Goal: Find specific page/section: Find specific page/section

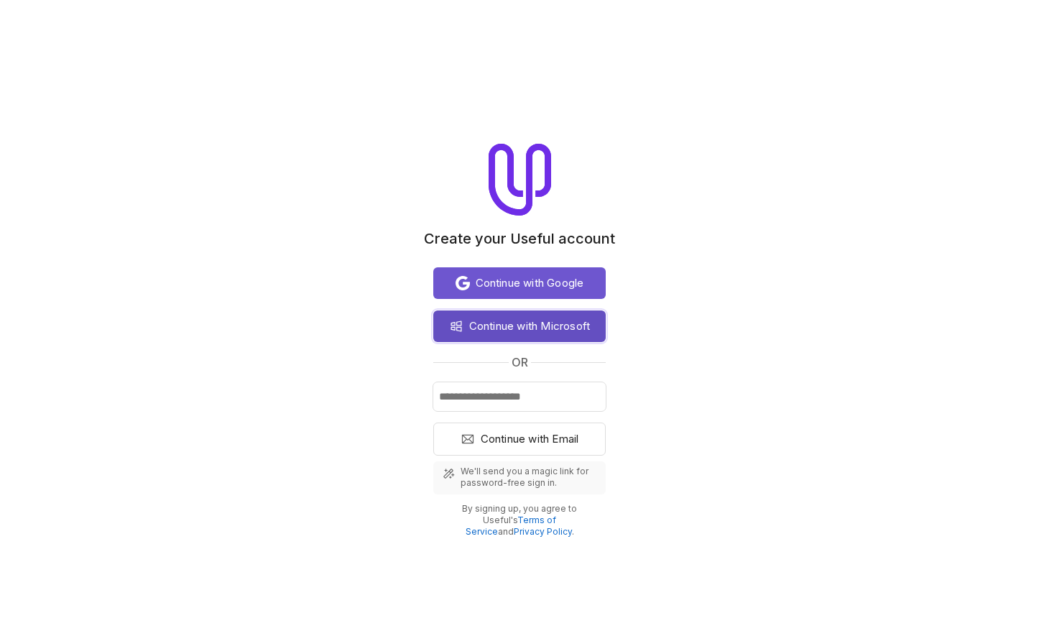
click at [503, 331] on span "Continue with Microsoft" at bounding box center [529, 325] width 121 height 17
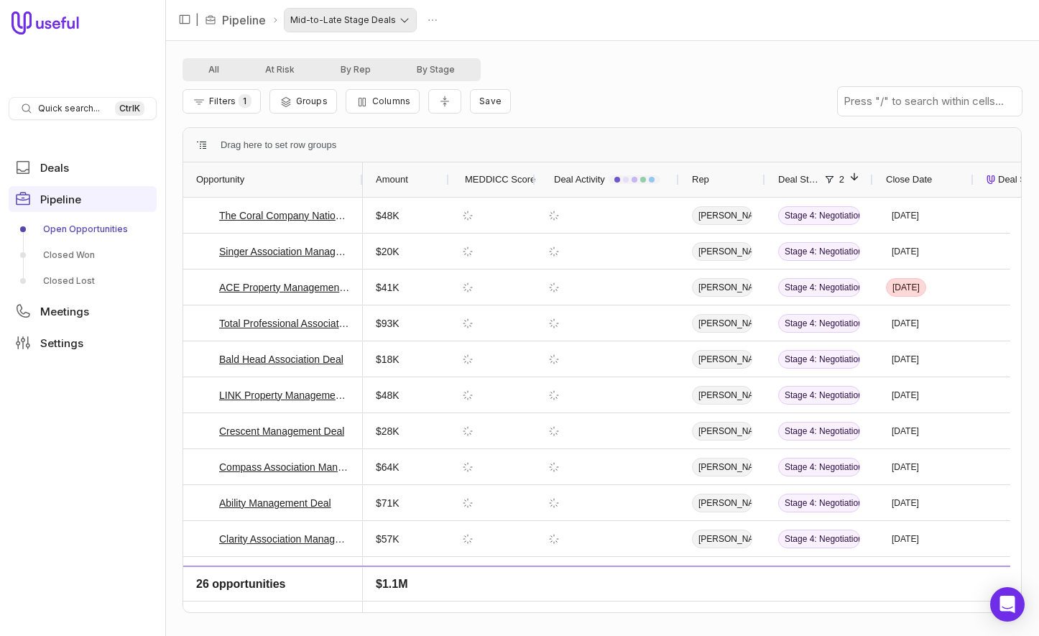
click at [395, 20] on html "Quick search... Ctrl K Deals Pipeline Open Opportunities Closed Won Closed Lost…" at bounding box center [519, 318] width 1039 height 636
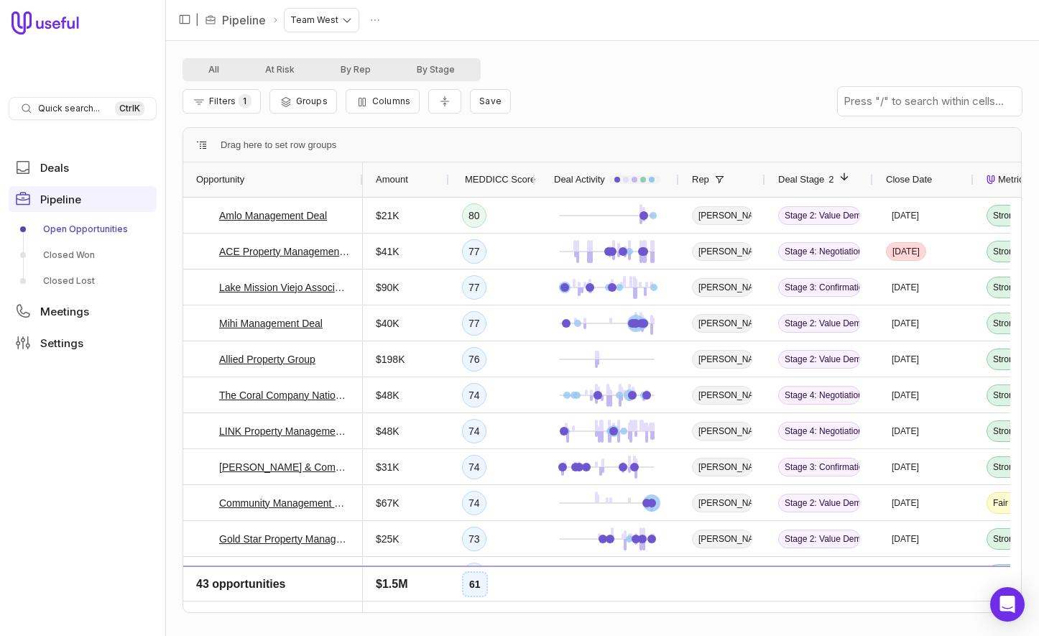
click at [698, 178] on span "Rep" at bounding box center [700, 179] width 17 height 17
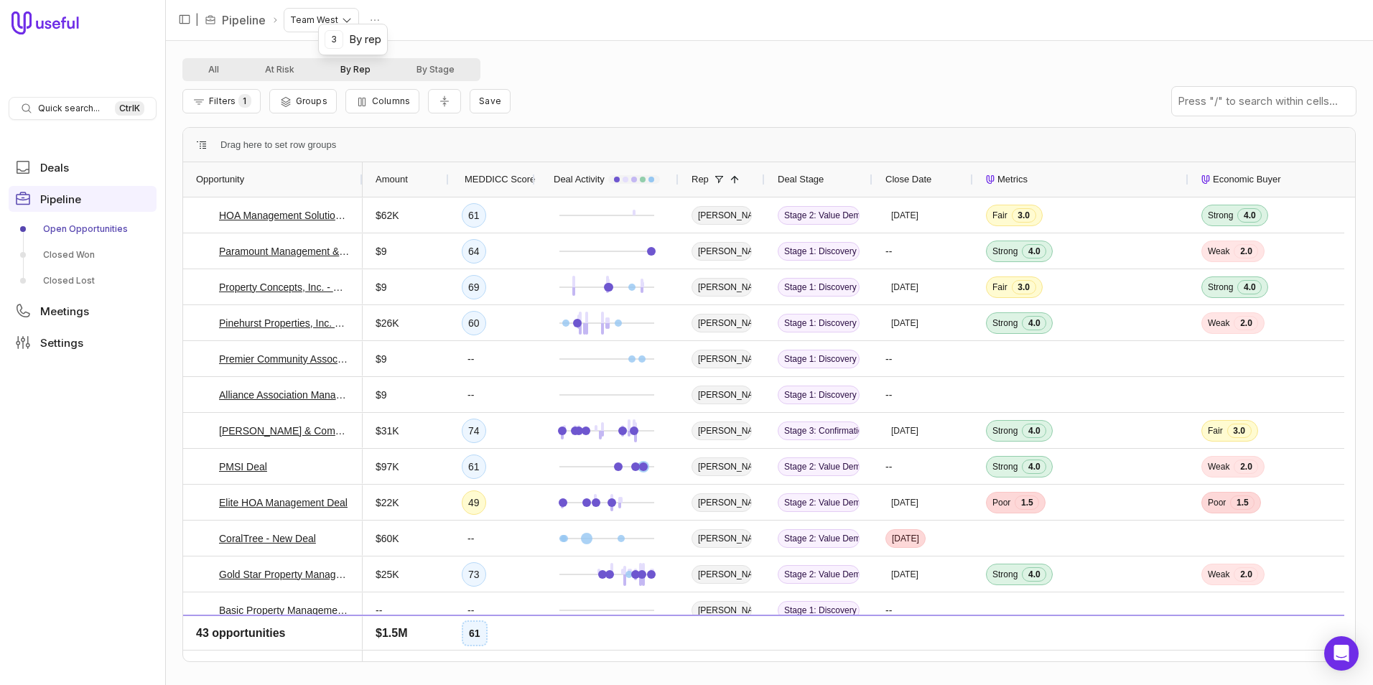
click at [353, 68] on button "By Rep" at bounding box center [355, 69] width 76 height 17
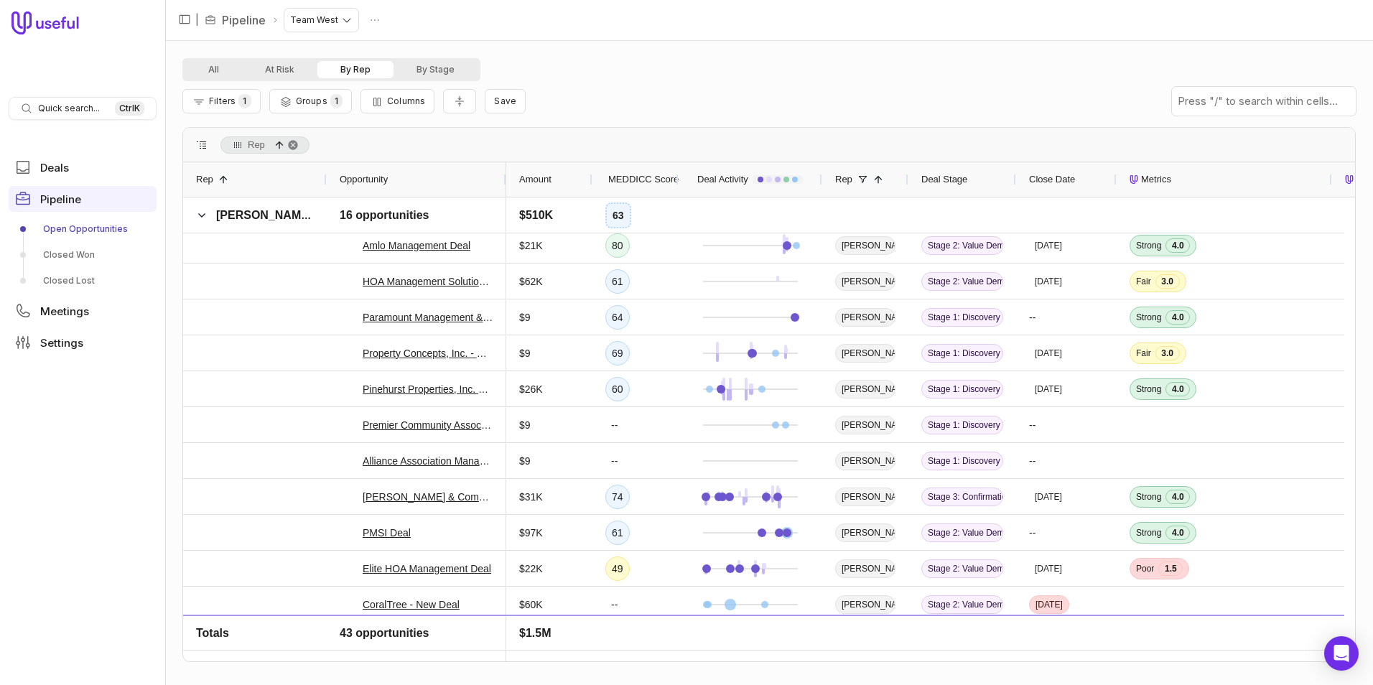
click at [1038, 177] on span "Close Date" at bounding box center [1052, 179] width 46 height 17
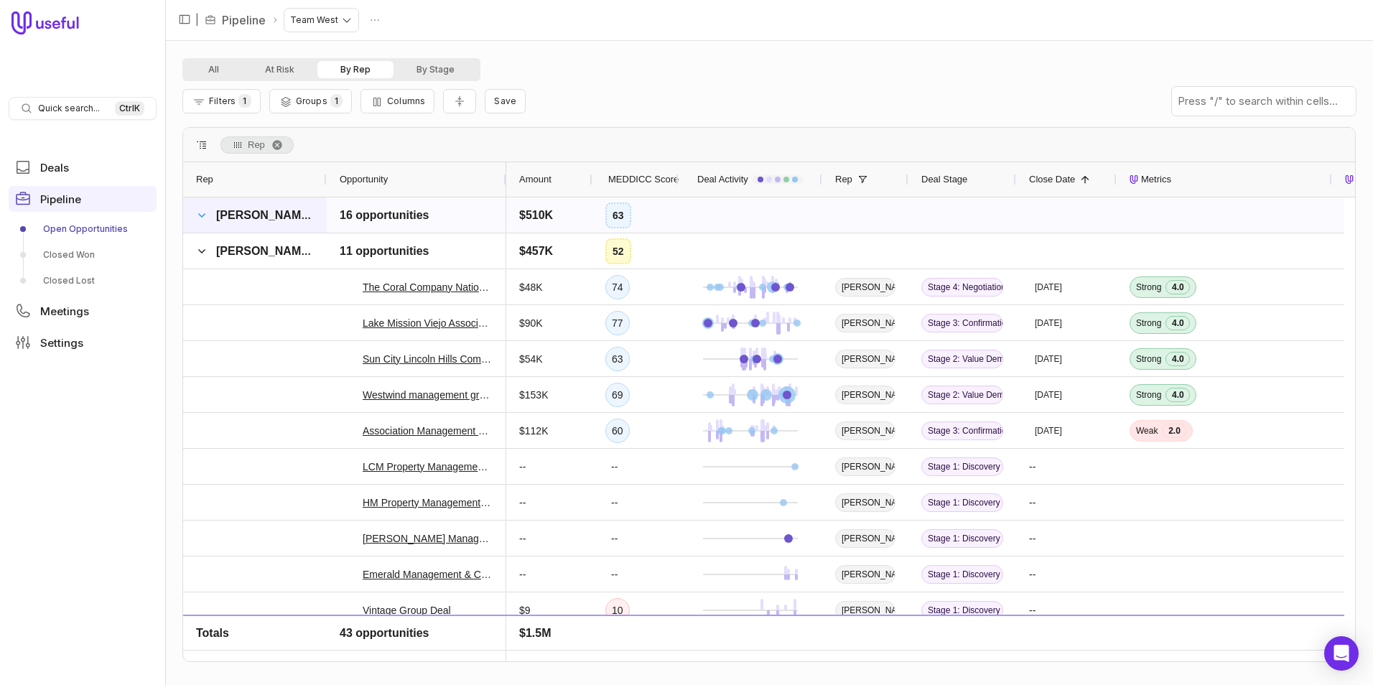
click at [203, 218] on span at bounding box center [201, 215] width 11 height 11
click at [201, 215] on span at bounding box center [201, 215] width 11 height 11
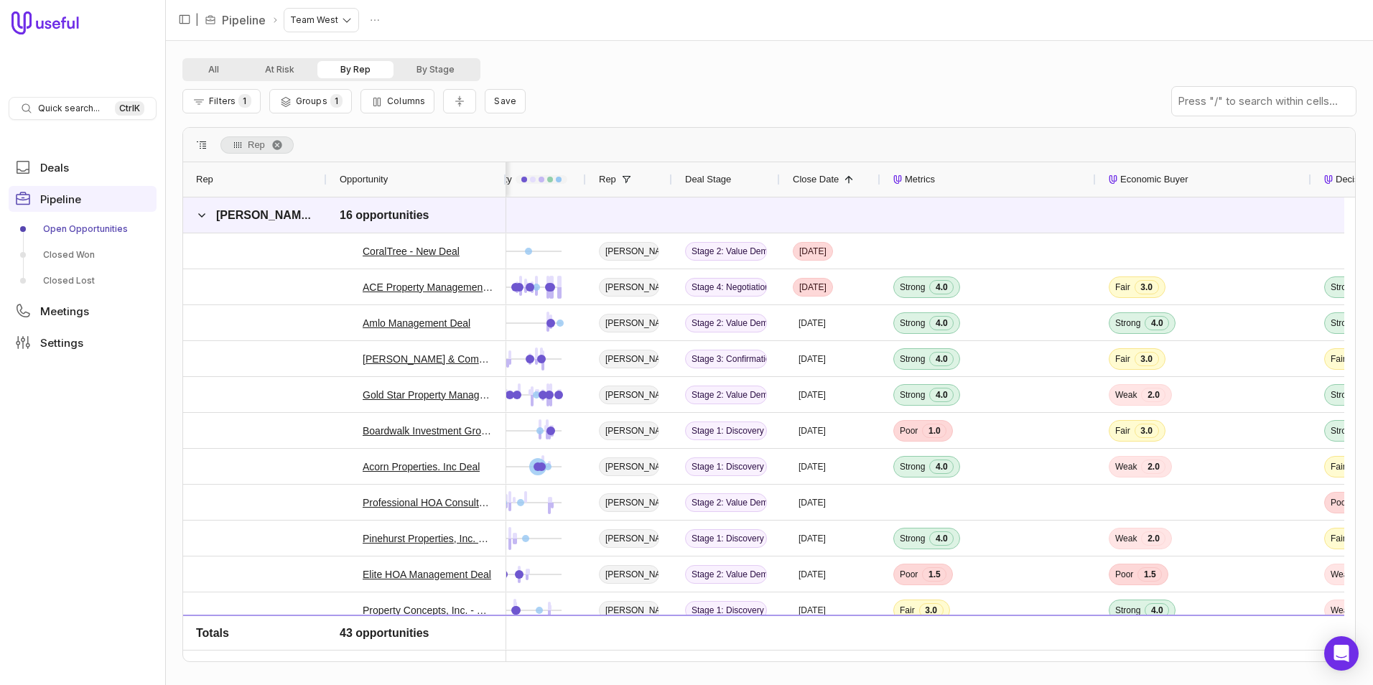
drag, startPoint x: 1095, startPoint y: 187, endPoint x: 973, endPoint y: 188, distance: 122.1
click at [973, 188] on div "Metrics" at bounding box center [988, 179] width 215 height 34
drag, startPoint x: 1095, startPoint y: 177, endPoint x: 980, endPoint y: 176, distance: 115.6
click at [980, 176] on div "Metrics" at bounding box center [988, 179] width 215 height 34
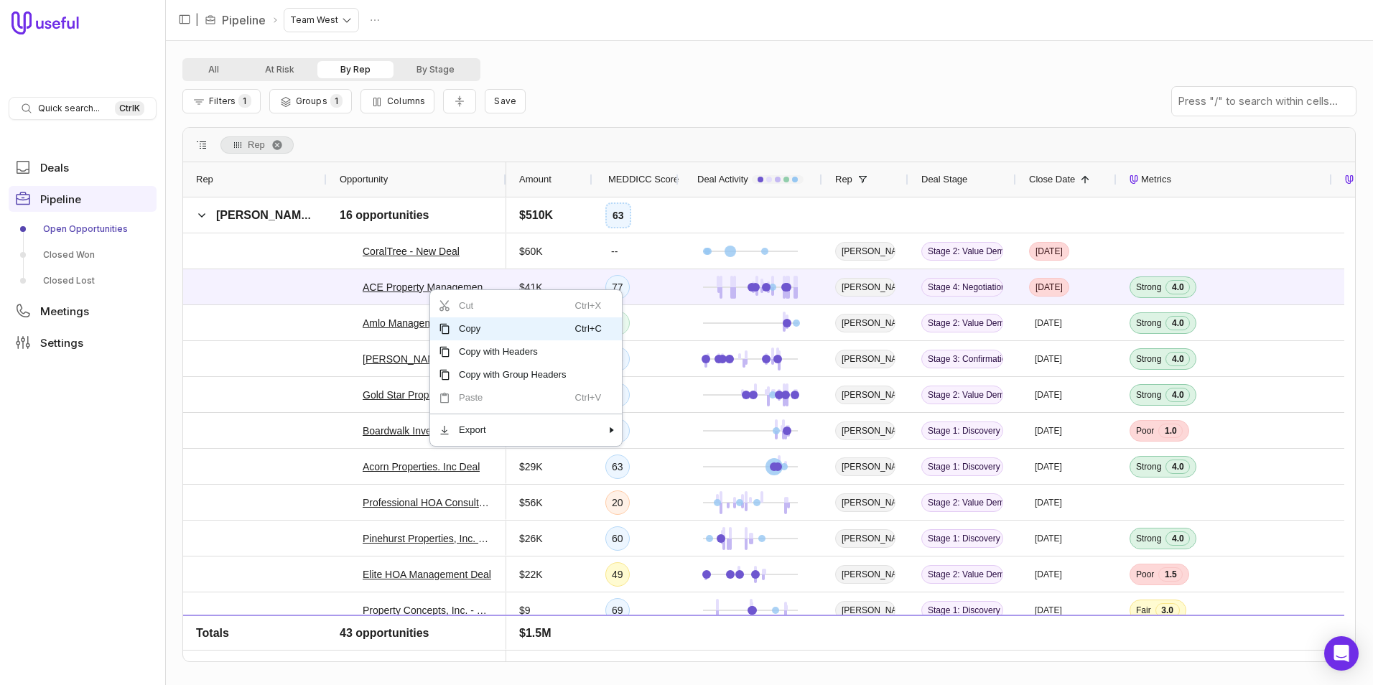
click at [677, 79] on div "All At Risk By Rep By Stage" at bounding box center [769, 69] width 1174 height 23
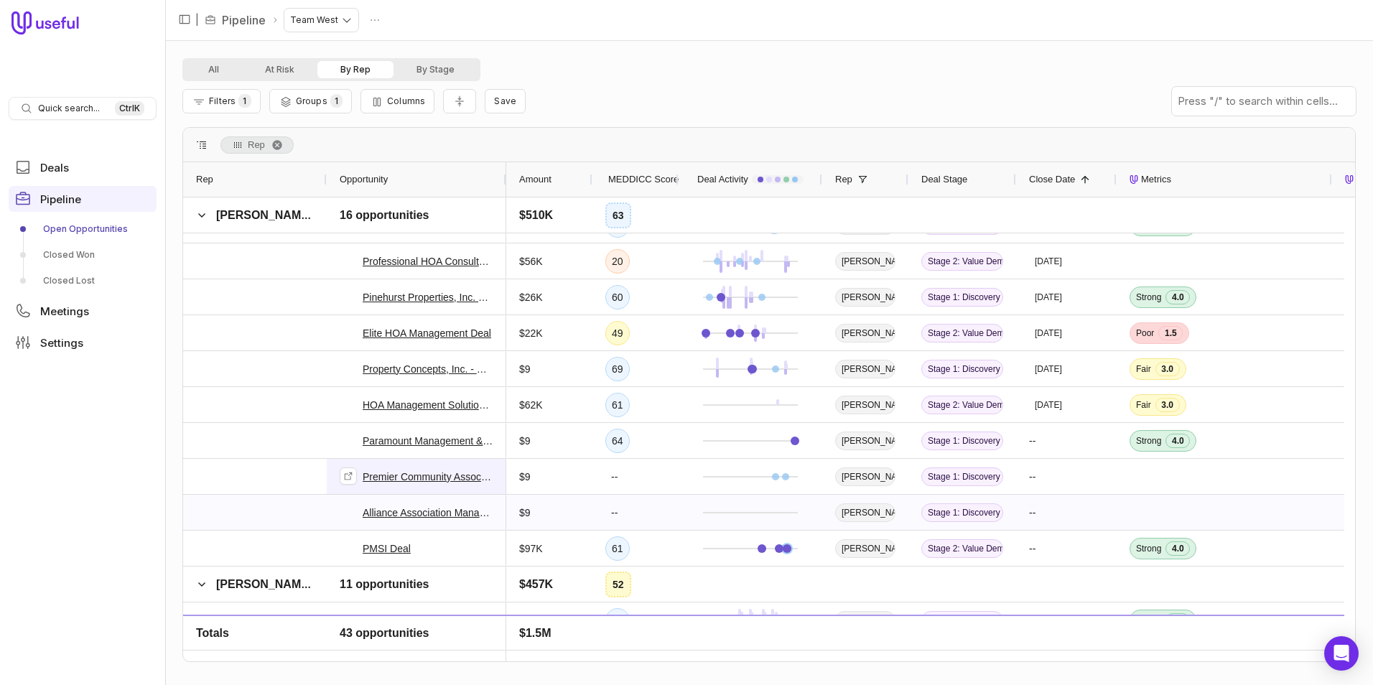
scroll to position [144, 0]
